Goal: Transaction & Acquisition: Book appointment/travel/reservation

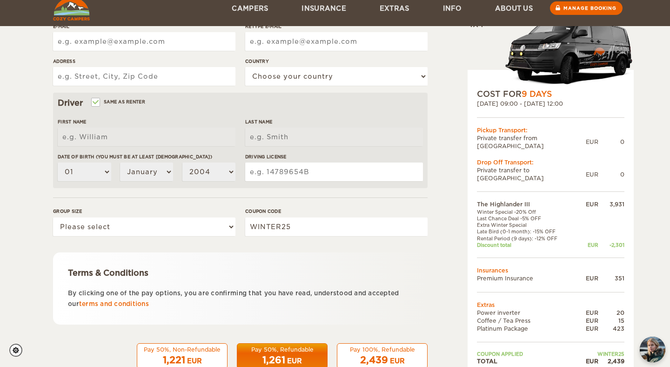
scroll to position [239, 0]
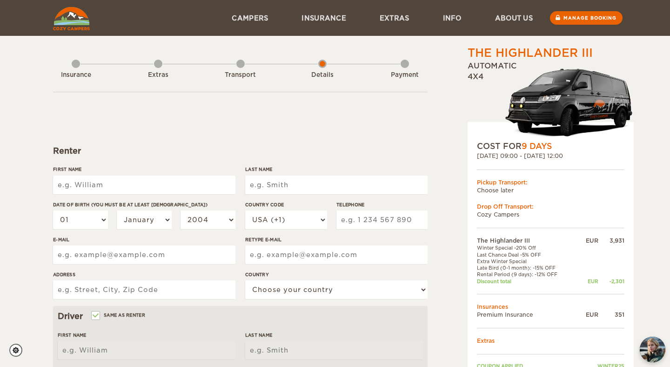
click at [71, 21] on img at bounding box center [71, 18] width 37 height 23
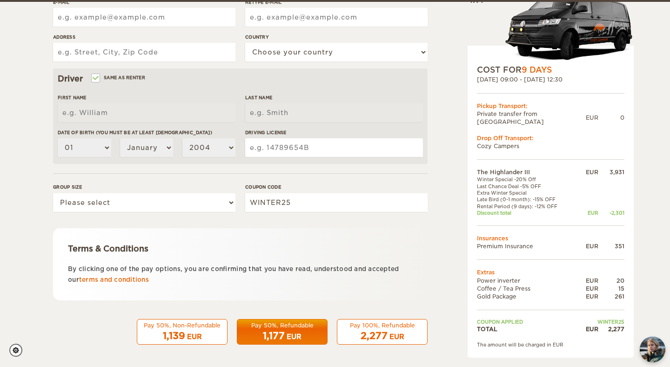
scroll to position [239, 0]
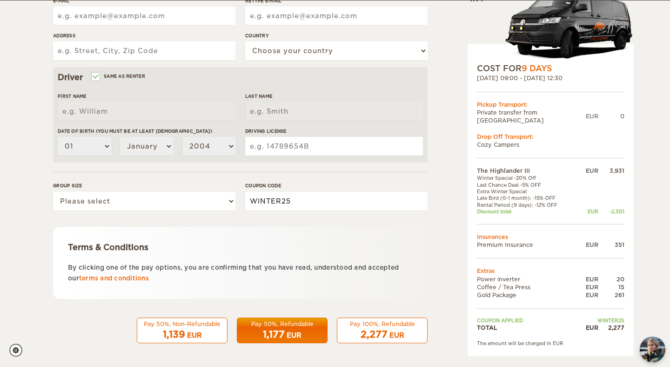
click at [345, 200] on input "WINTER25" at bounding box center [336, 201] width 182 height 19
paste input "EPICICELAND"
type input "EPICICELAND"
click at [358, 200] on input "EPICICELAND" at bounding box center [336, 201] width 182 height 19
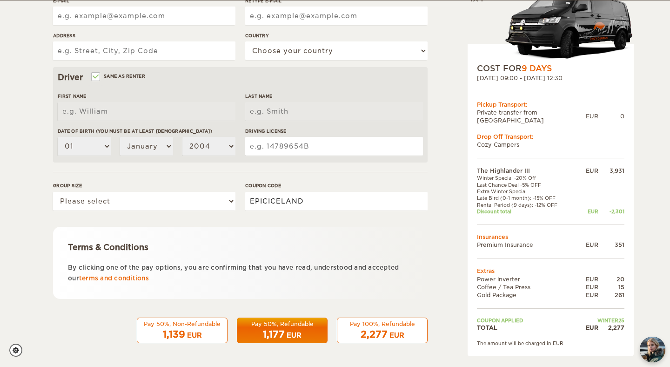
click at [358, 200] on input "EPICICELAND" at bounding box center [336, 201] width 182 height 19
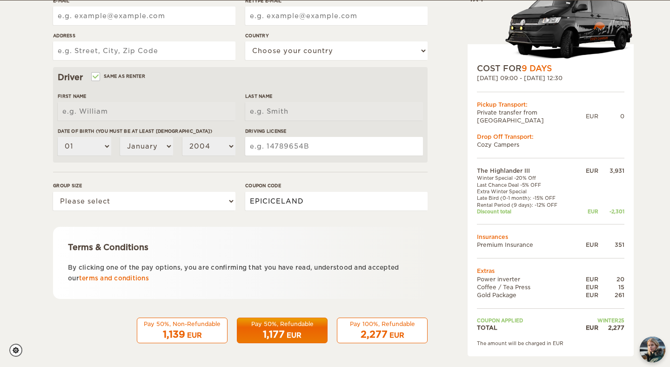
click at [358, 200] on input "EPICICELAND" at bounding box center [336, 201] width 182 height 19
